Goal: Information Seeking & Learning: Understand process/instructions

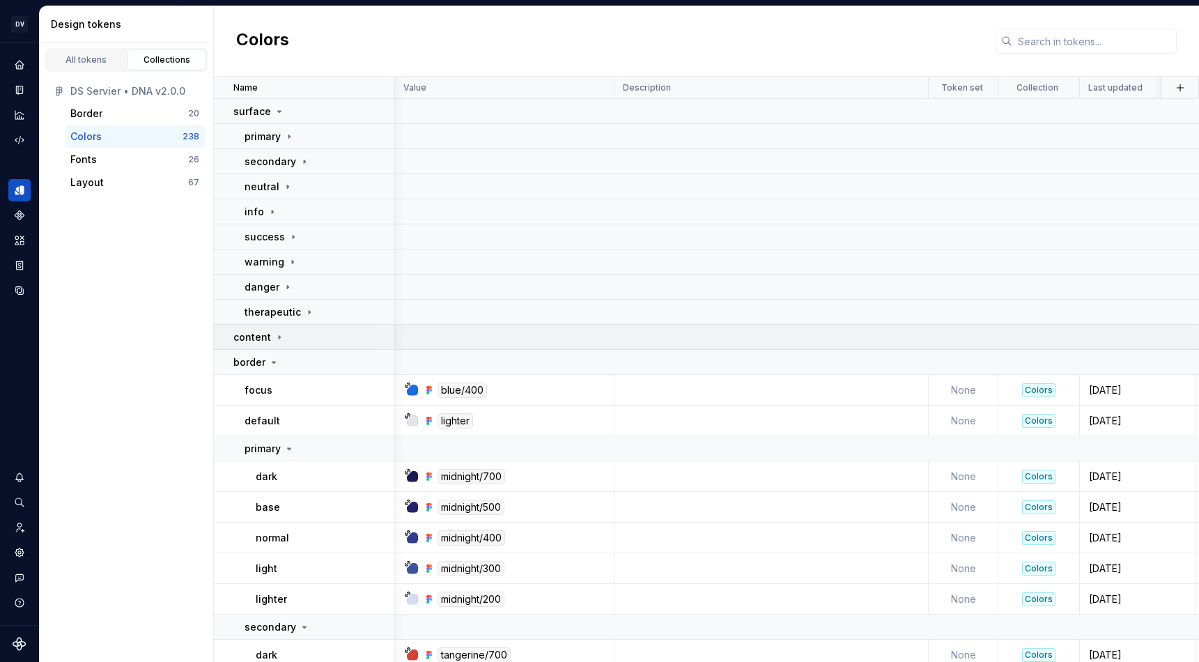
scroll to position [77, 1]
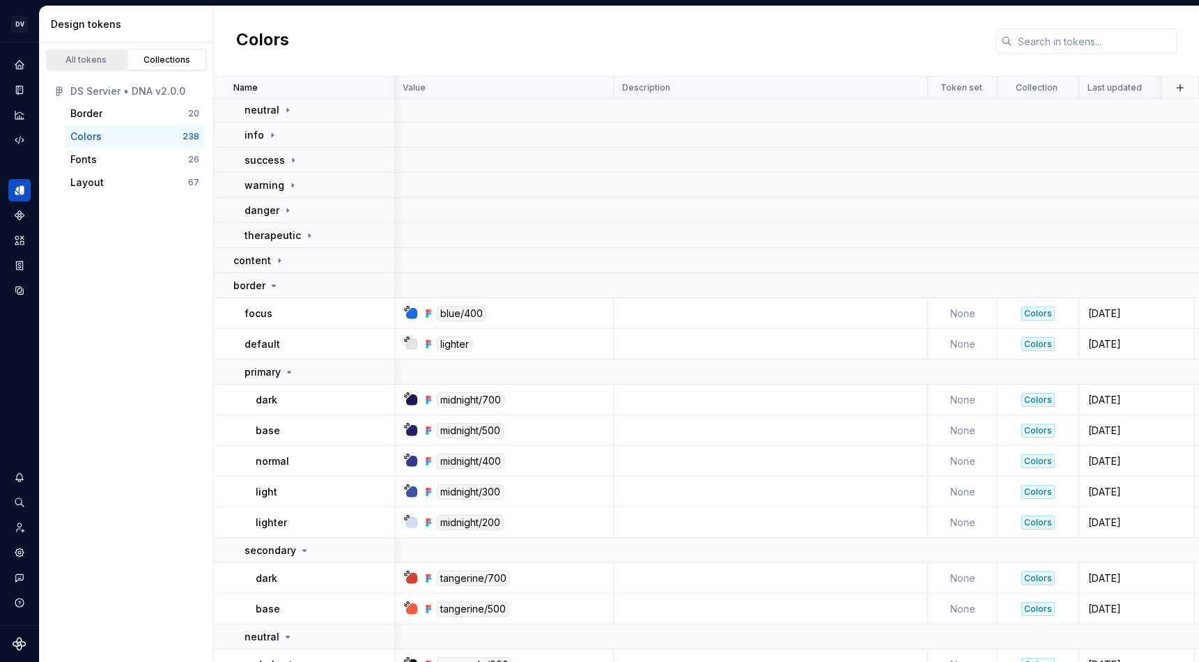
click at [89, 61] on div "All tokens" at bounding box center [87, 59] width 70 height 11
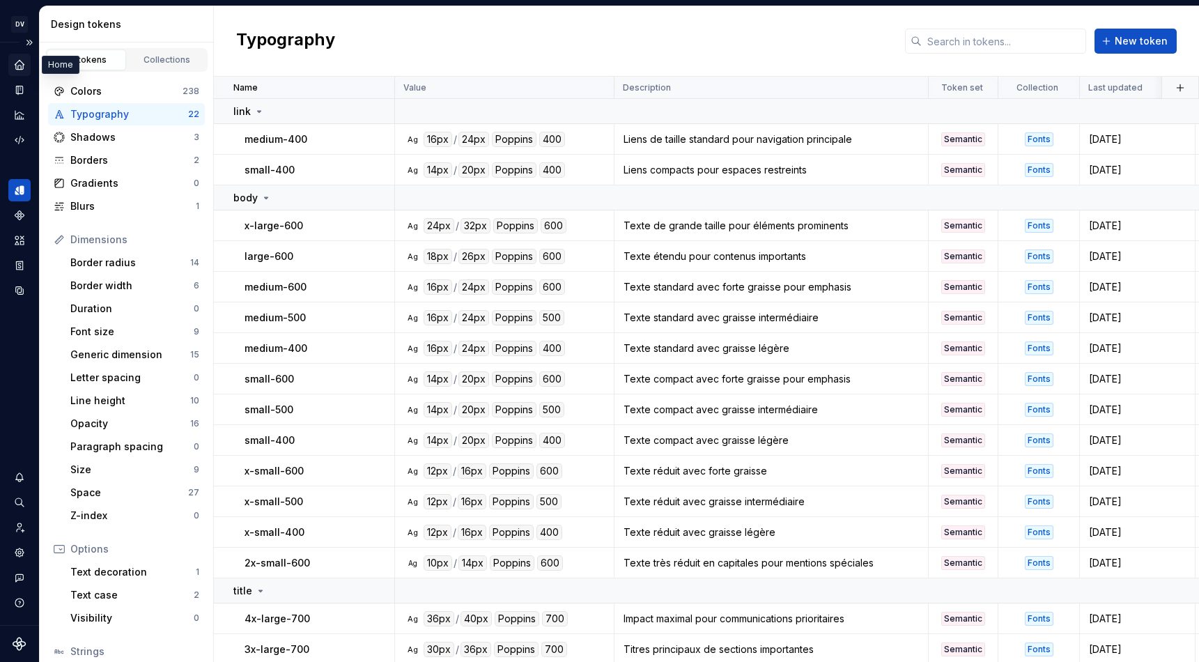
click at [19, 63] on icon "Home" at bounding box center [19, 64] width 9 height 9
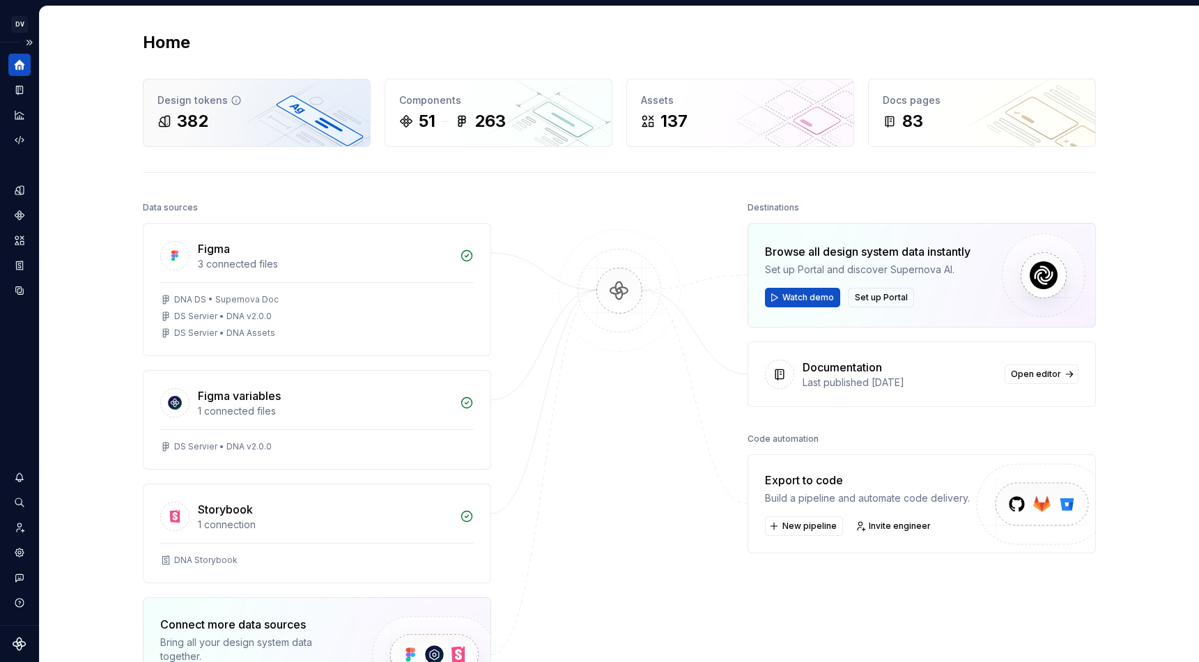
click at [225, 123] on div "382" at bounding box center [256, 121] width 199 height 22
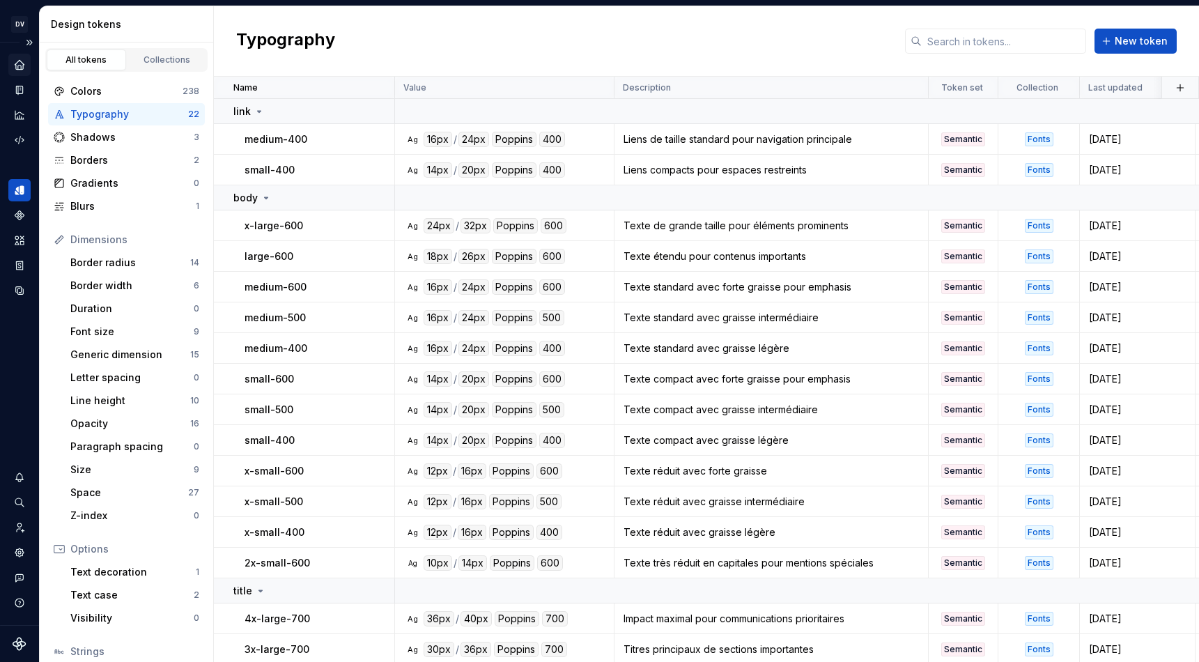
click at [17, 64] on icon "Home" at bounding box center [19, 64] width 9 height 9
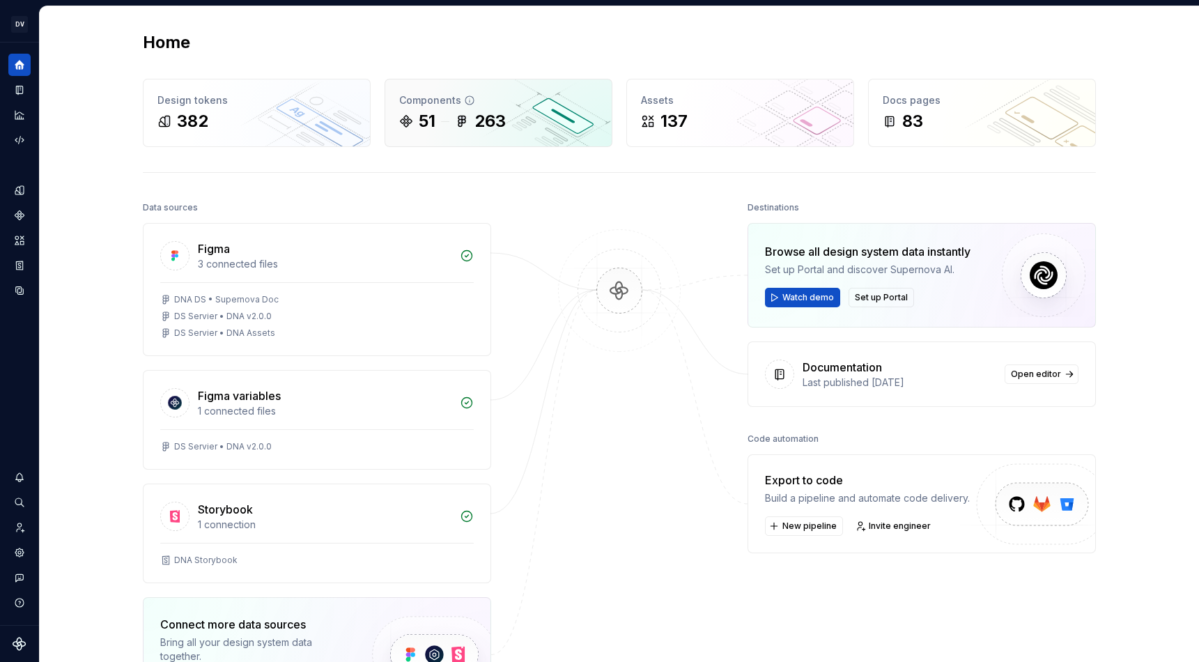
click at [478, 120] on div "263" at bounding box center [490, 121] width 31 height 22
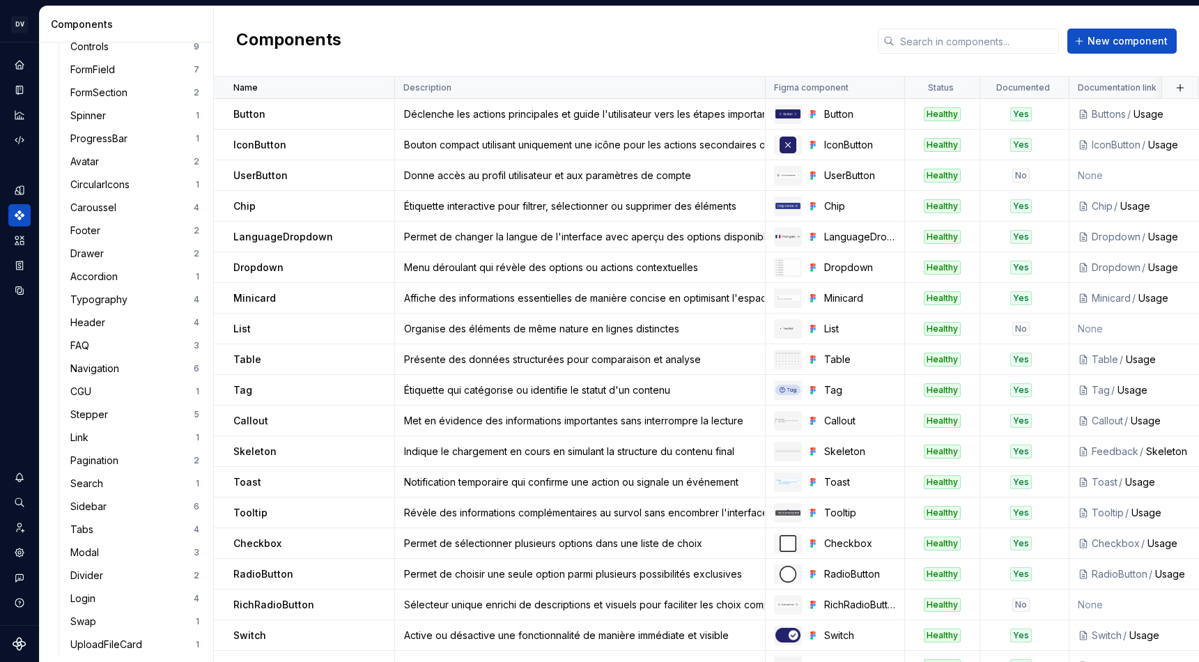
scroll to position [668, 0]
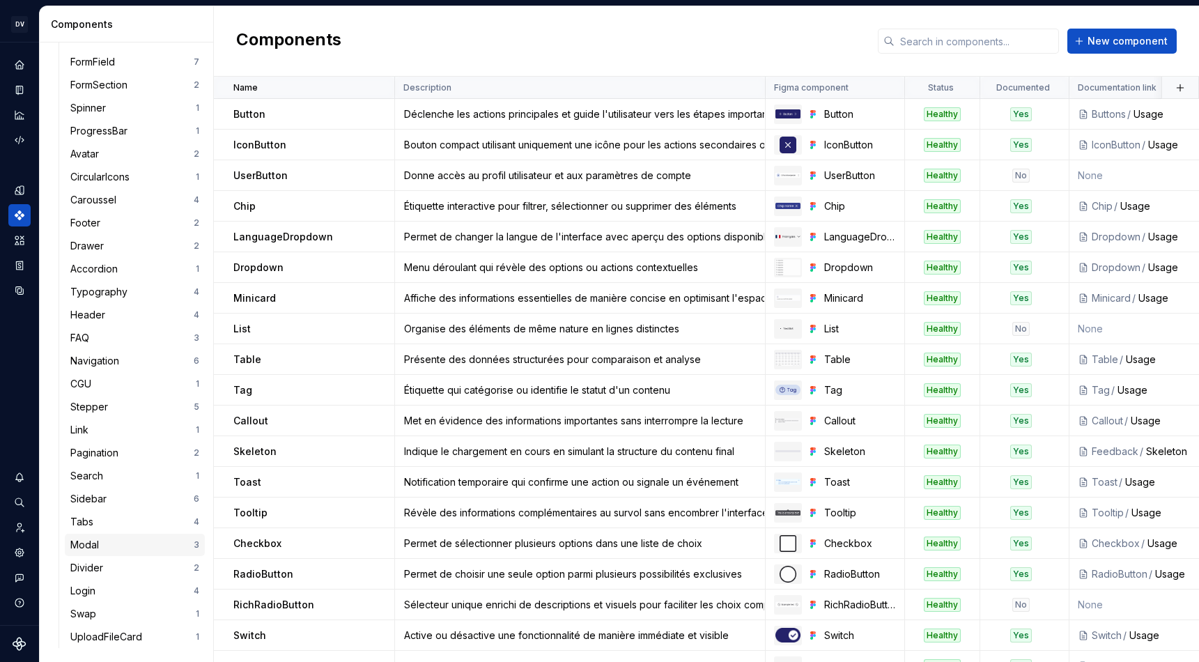
click at [101, 549] on div "Modal" at bounding box center [87, 545] width 34 height 14
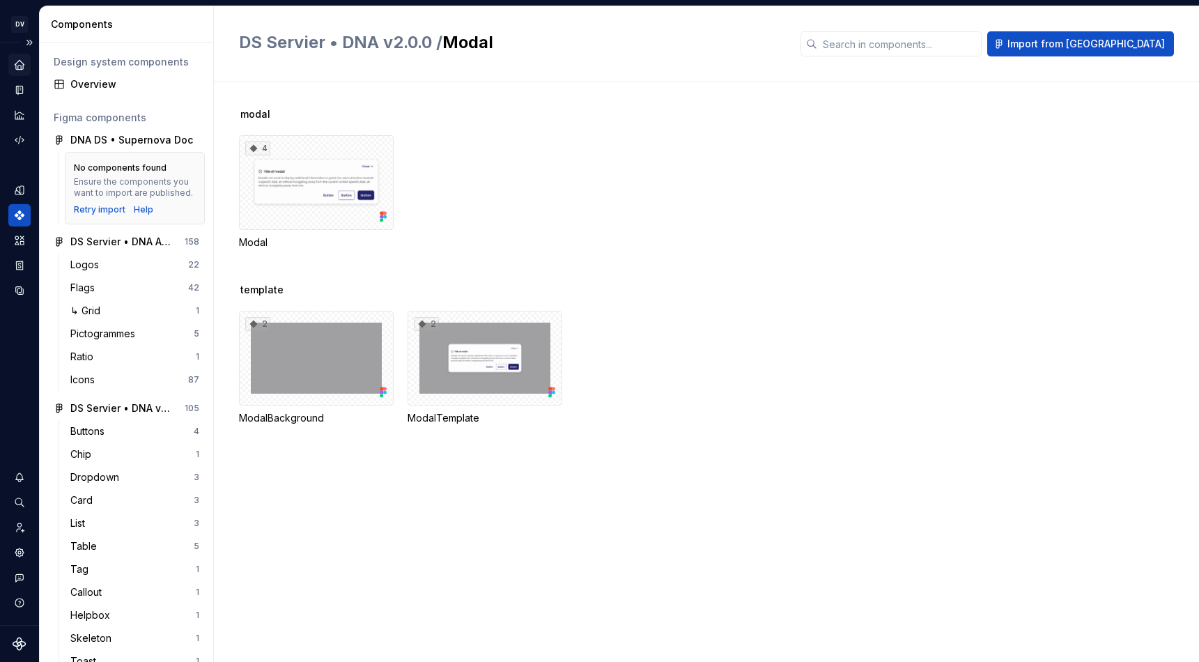
click at [21, 66] on icon "Home" at bounding box center [19, 64] width 9 height 9
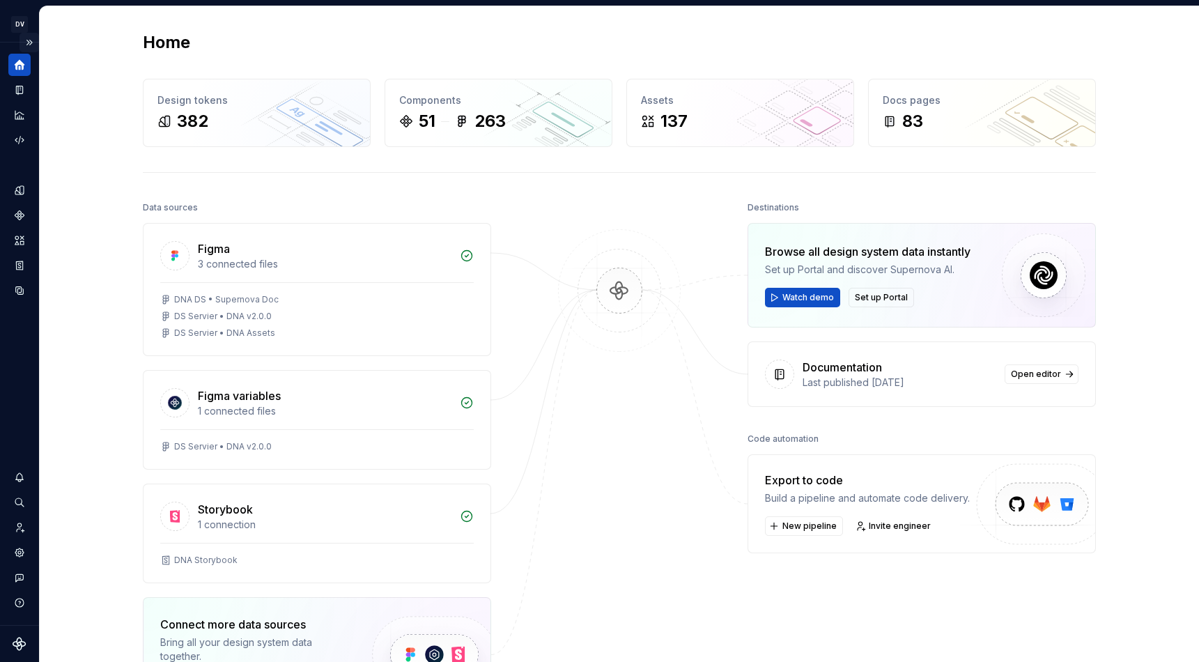
click at [29, 41] on button "Expand sidebar" at bounding box center [30, 43] width 20 height 20
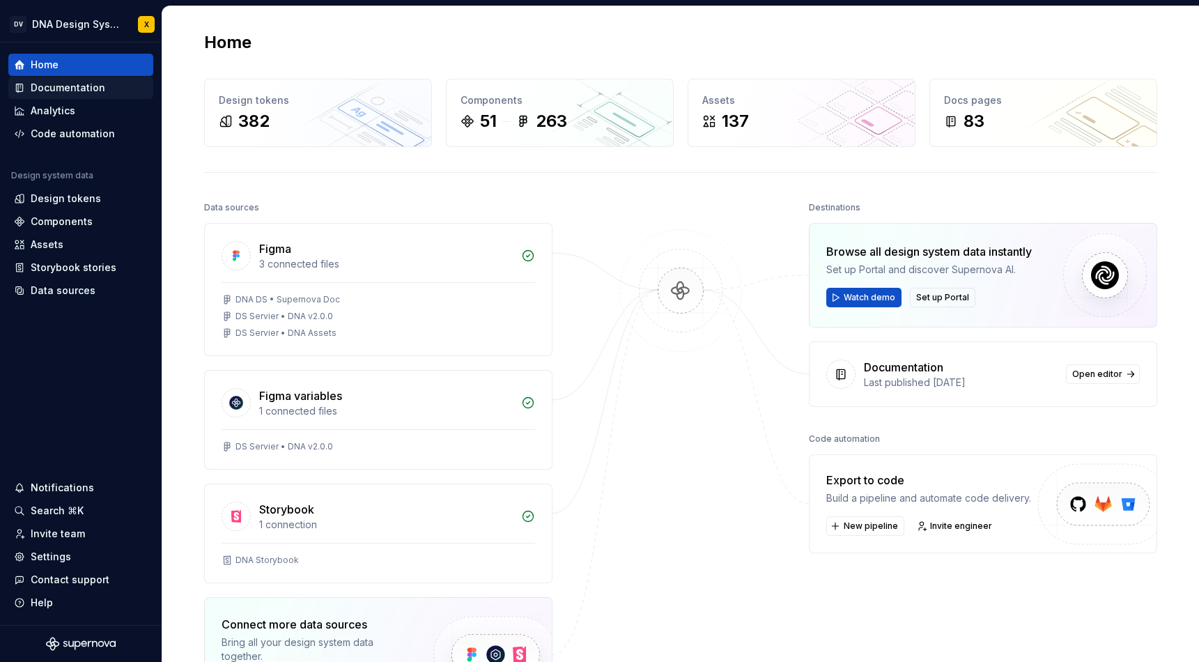
click at [54, 84] on div "Documentation" at bounding box center [68, 88] width 75 height 14
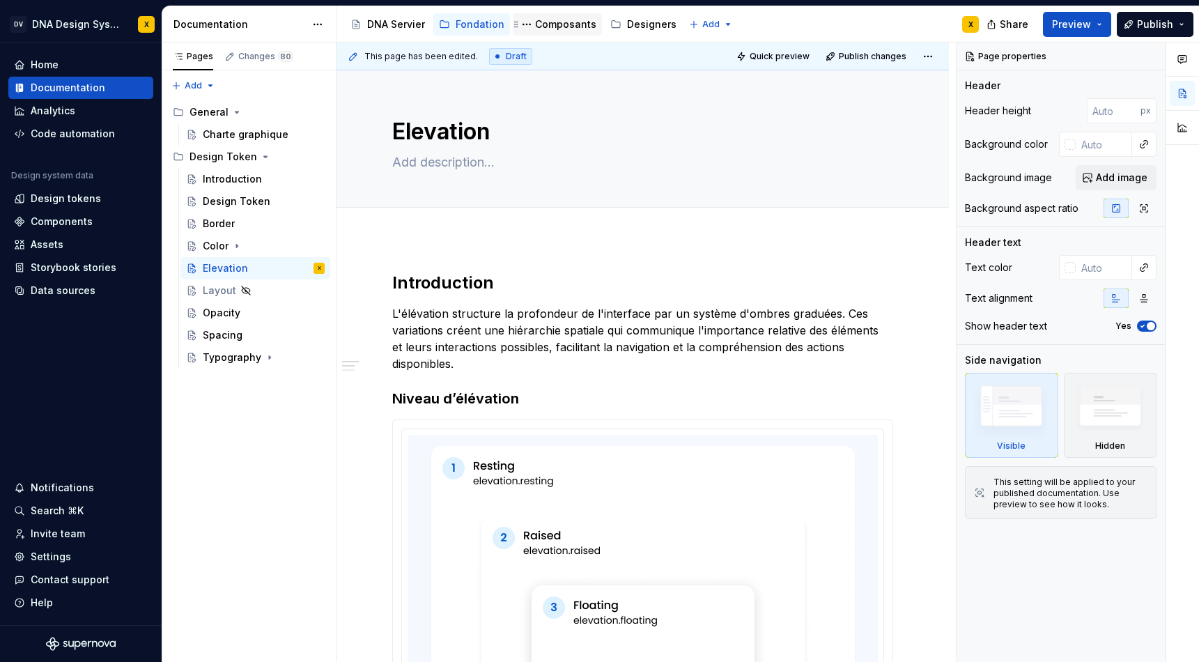
click at [548, 23] on div "Composants" at bounding box center [565, 24] width 61 height 14
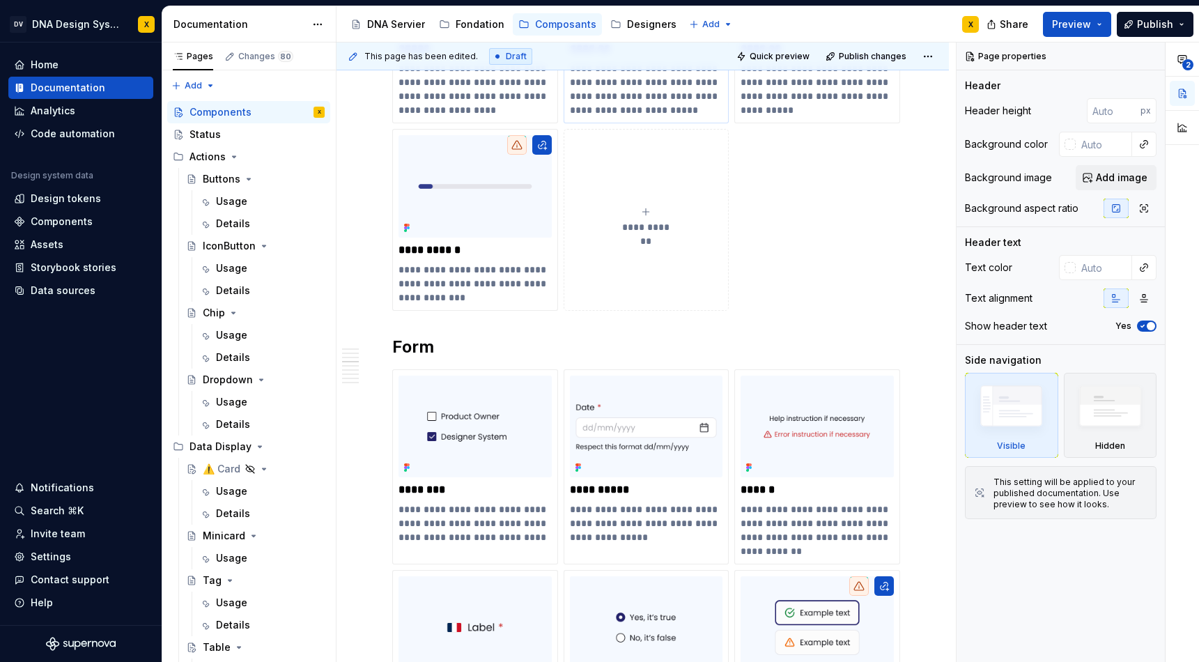
scroll to position [1683, 0]
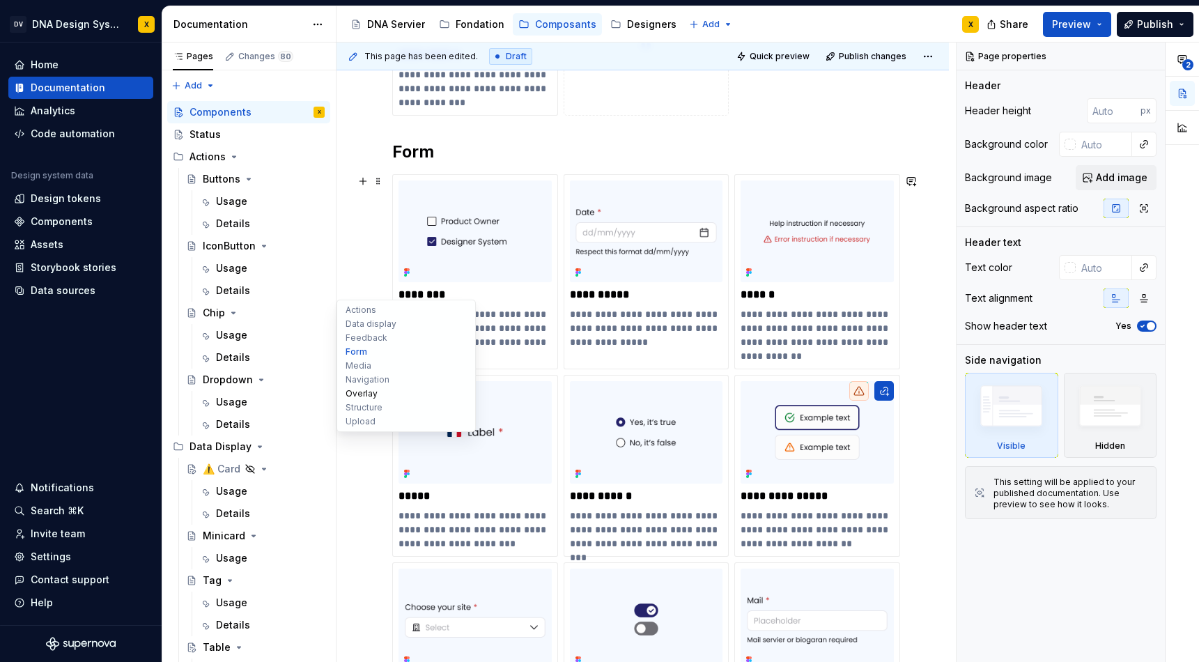
click at [361, 394] on button "Overlay" at bounding box center [406, 394] width 132 height 14
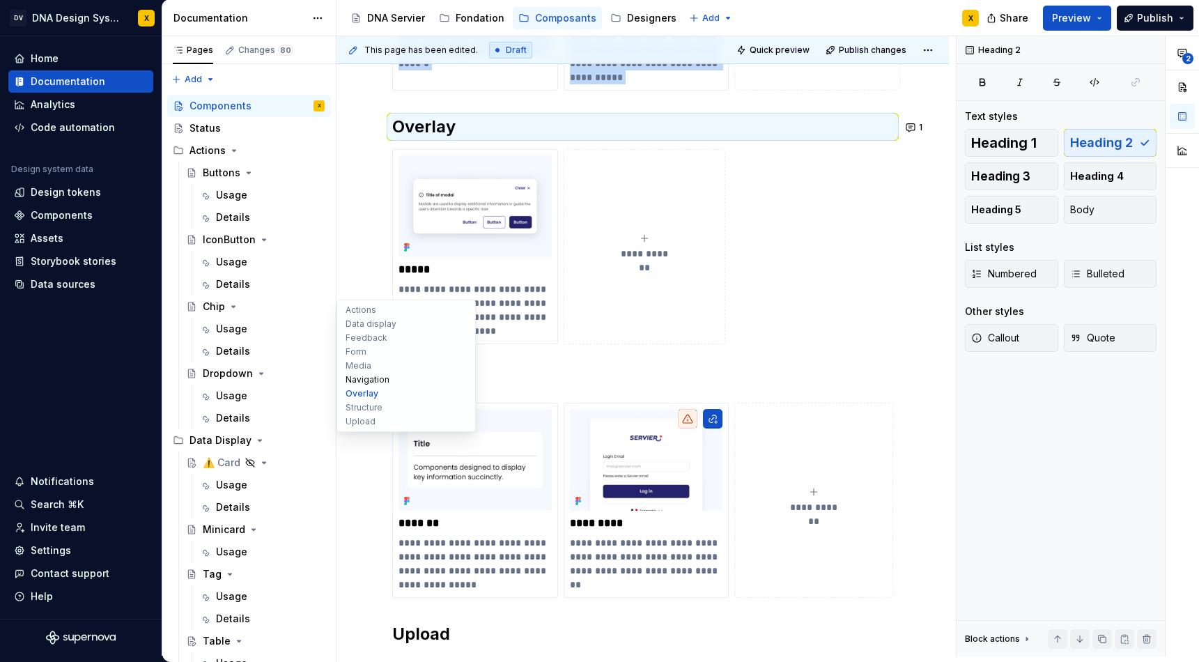
scroll to position [3884, 0]
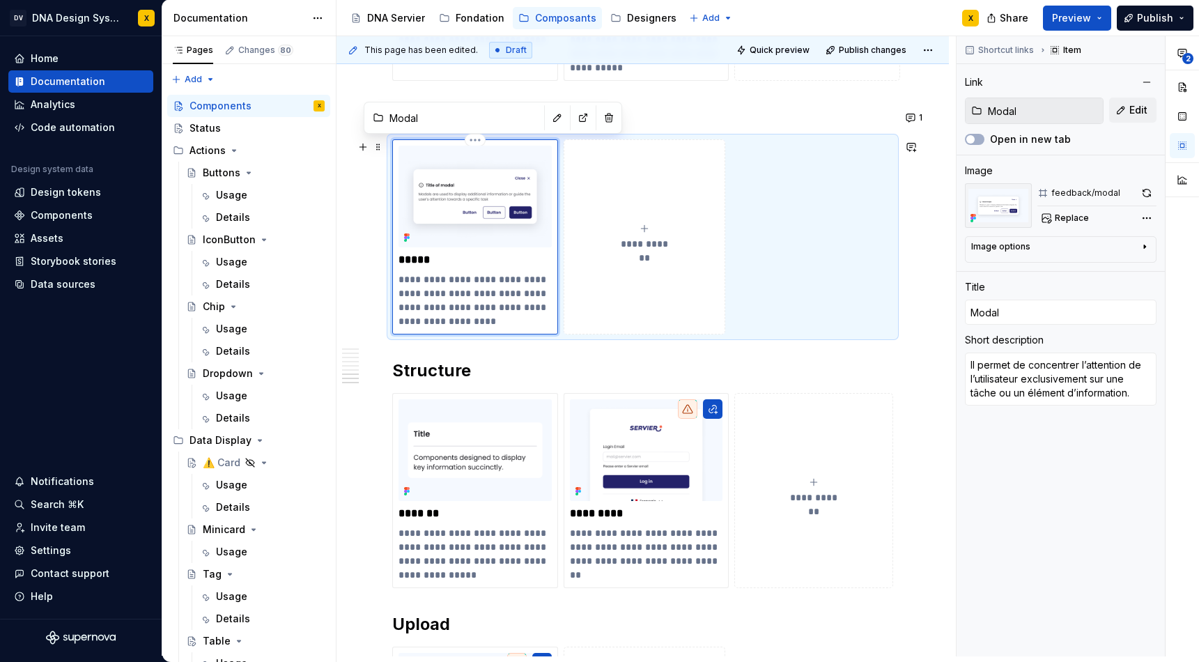
click at [469, 268] on div "**********" at bounding box center [475, 237] width 153 height 183
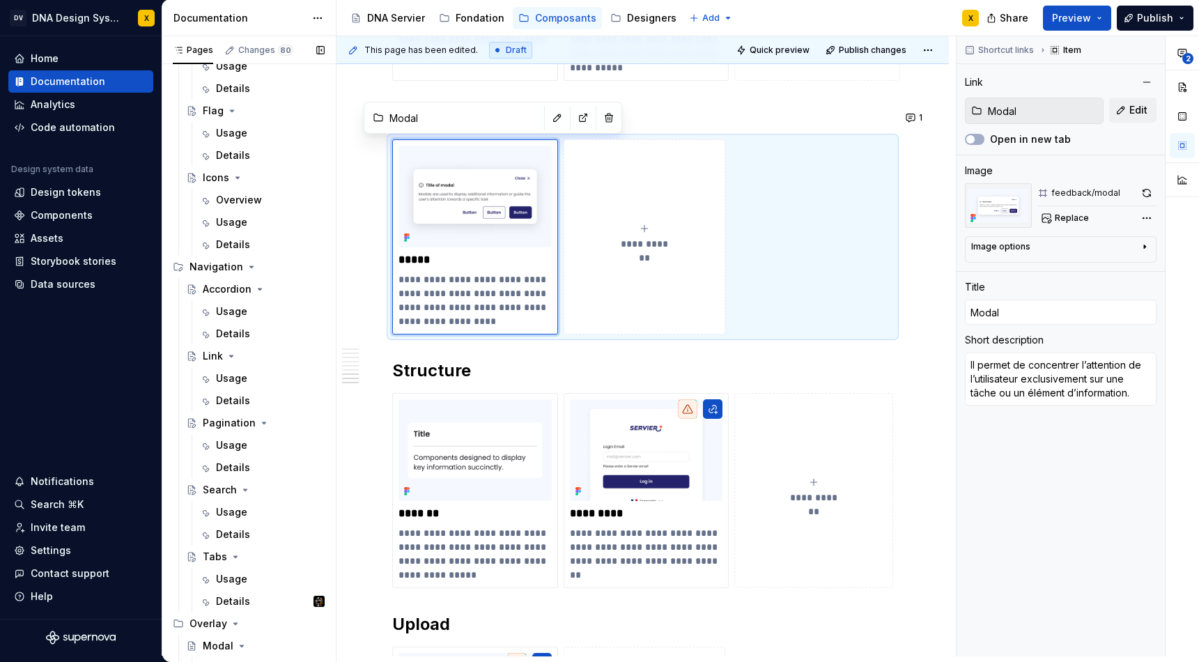
scroll to position [1755, 0]
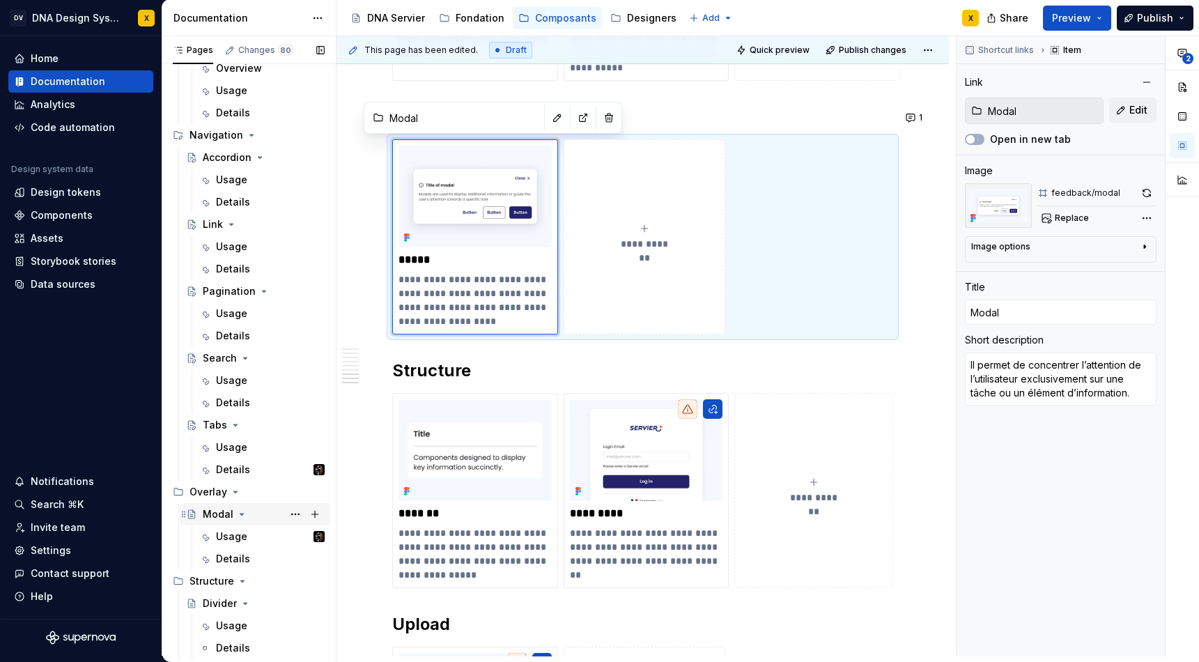
click at [222, 516] on div "Modal" at bounding box center [218, 514] width 31 height 14
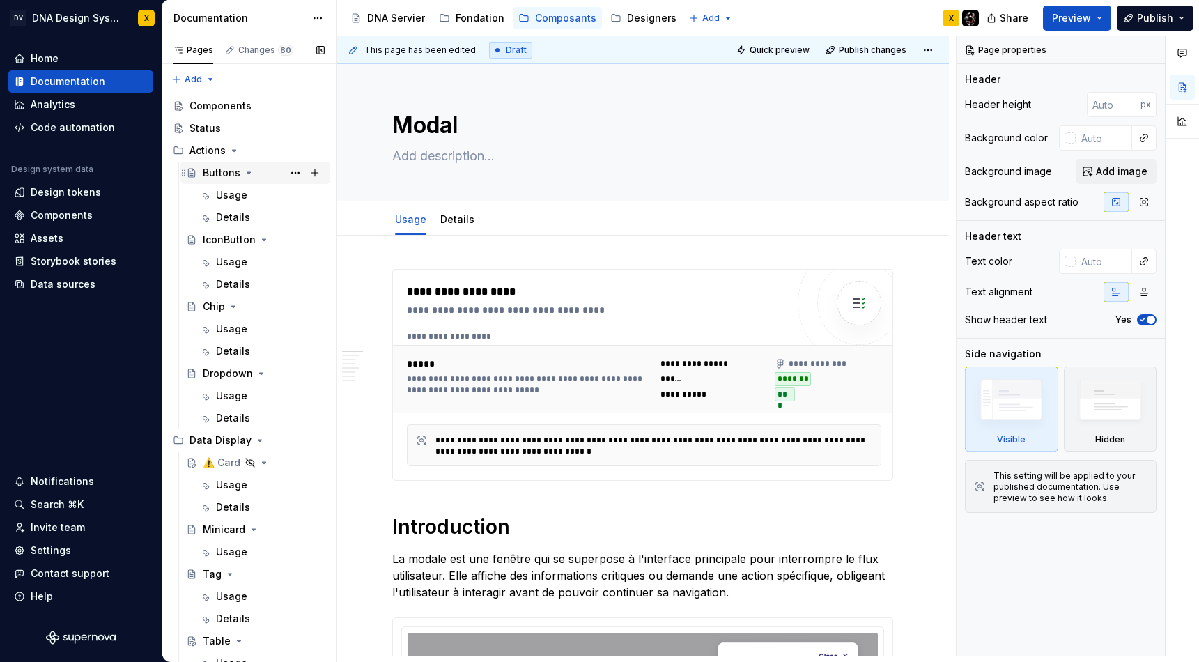
click at [223, 174] on div "Buttons" at bounding box center [222, 173] width 38 height 14
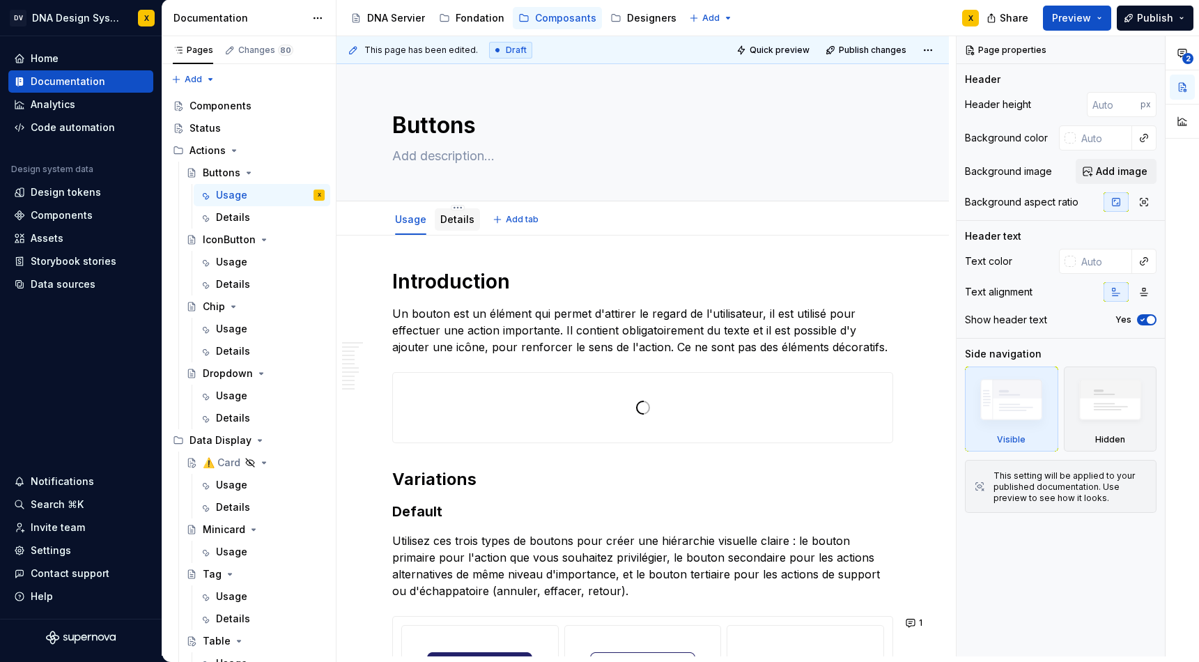
click at [462, 223] on link "Details" at bounding box center [457, 219] width 34 height 12
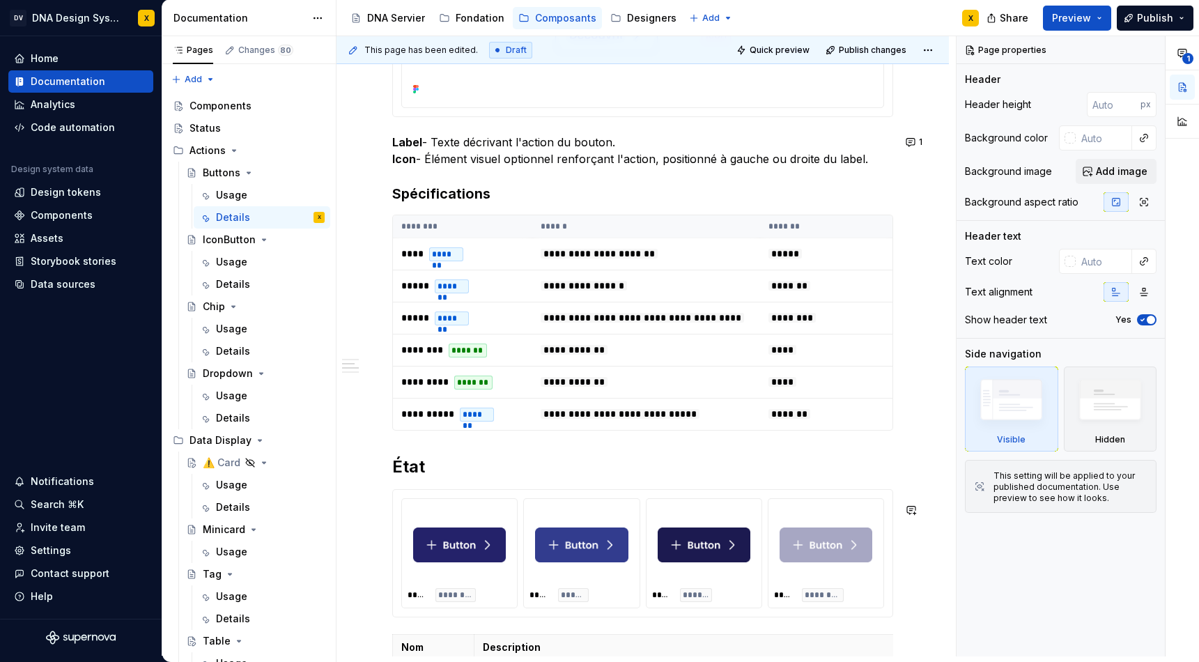
scroll to position [167, 0]
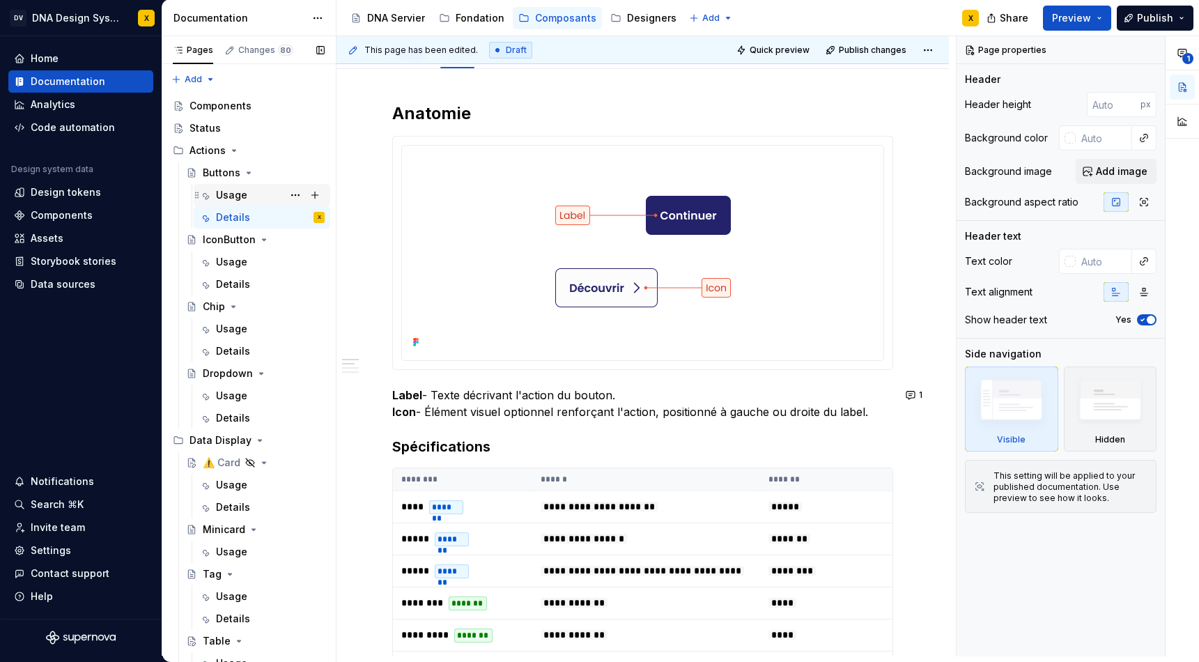
click at [233, 194] on div "Usage" at bounding box center [231, 195] width 31 height 14
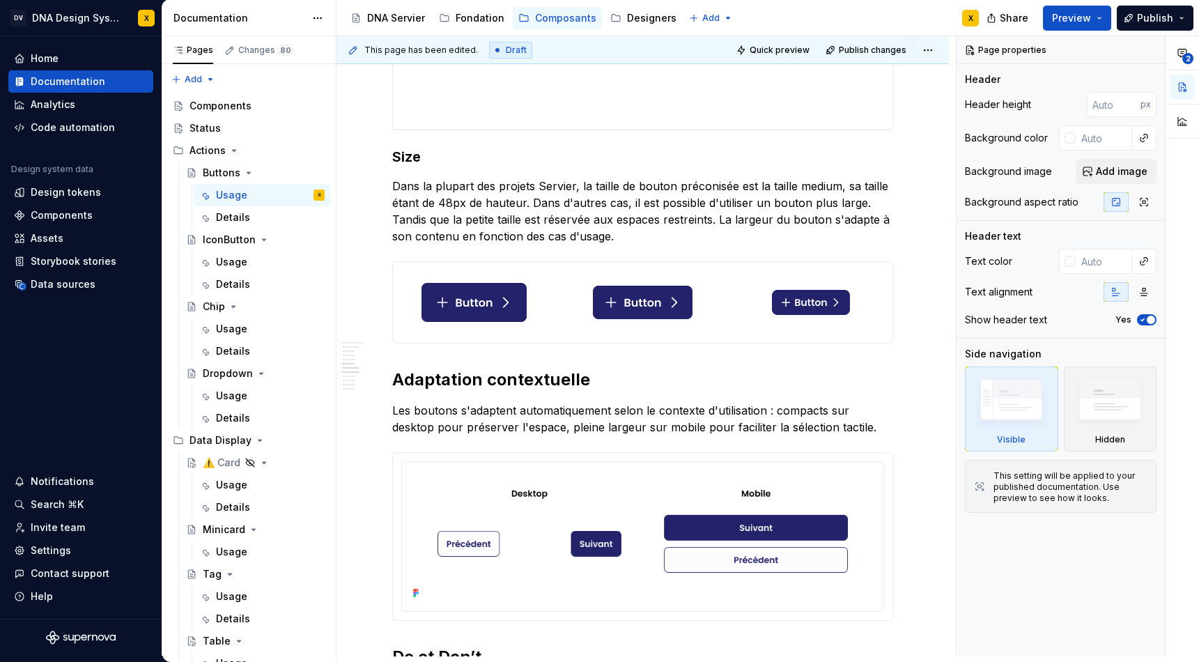
type textarea "*"
